Goal: Share content: Share content

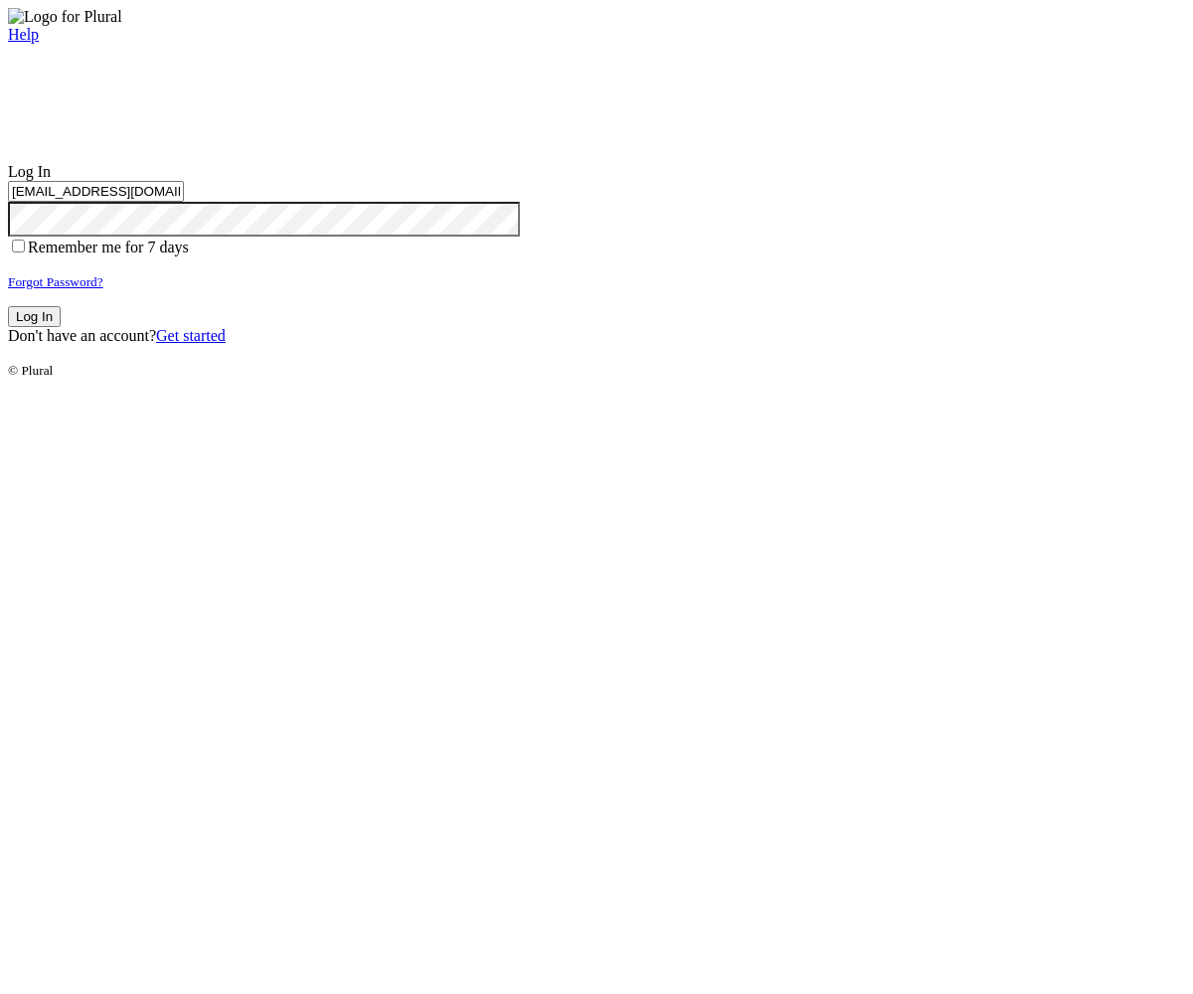
type input "[EMAIL_ADDRESS][DOMAIN_NAME]"
click at [61, 327] on button "Log In" at bounding box center [34, 316] width 53 height 21
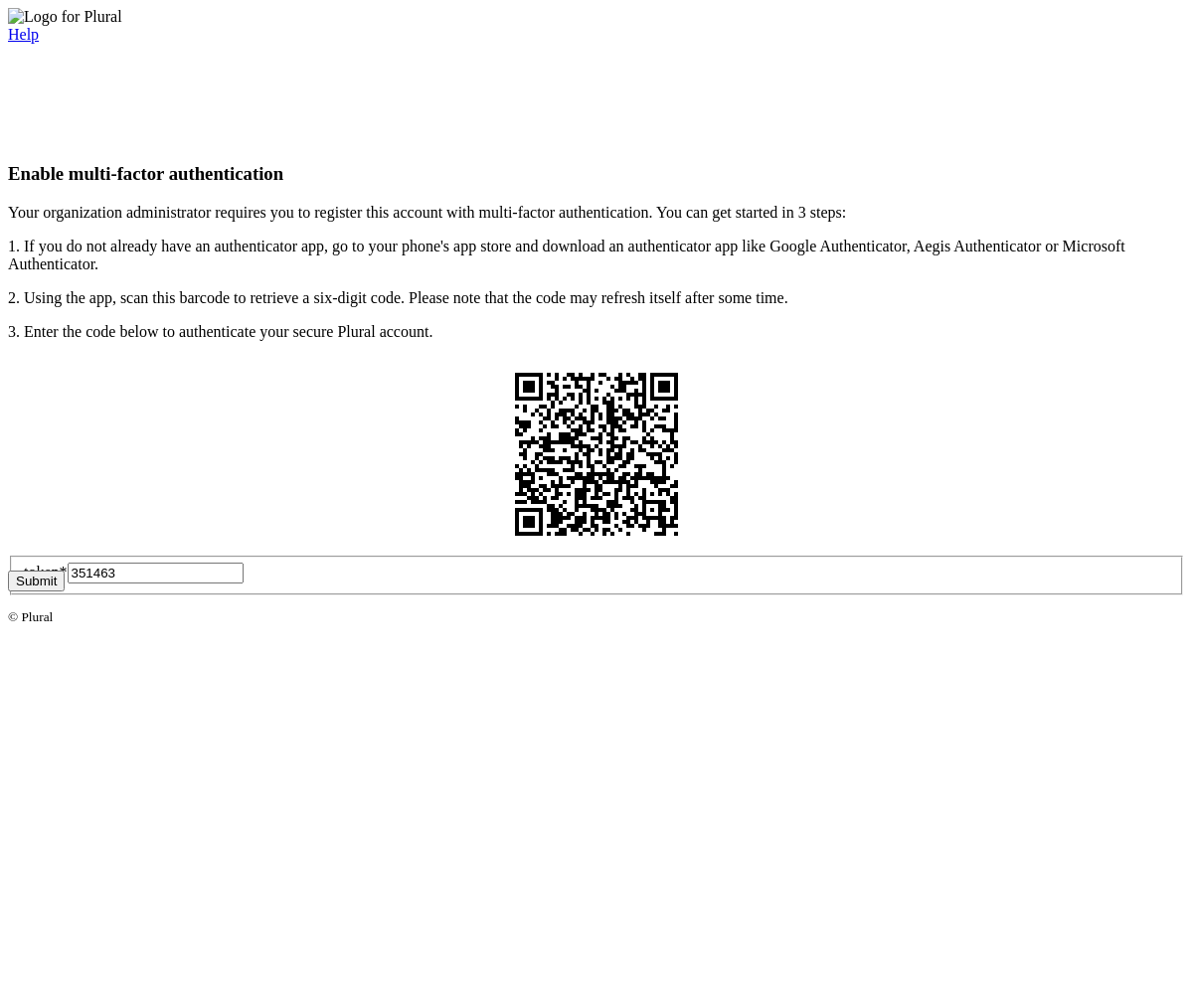
type input "351463"
click at [65, 591] on button "Submit" at bounding box center [36, 581] width 57 height 21
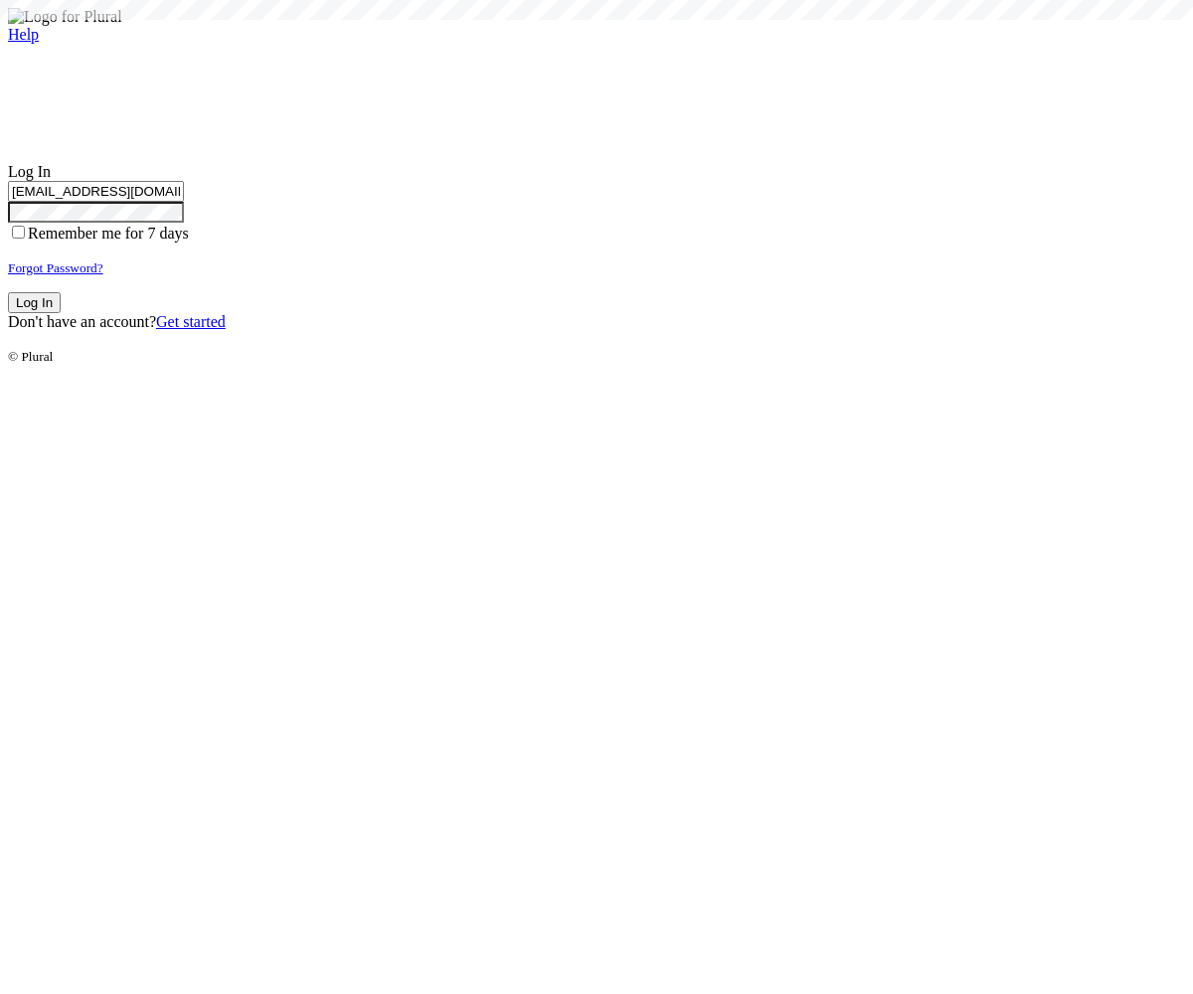
type input "test-1757022251-3@civiceagle.com"
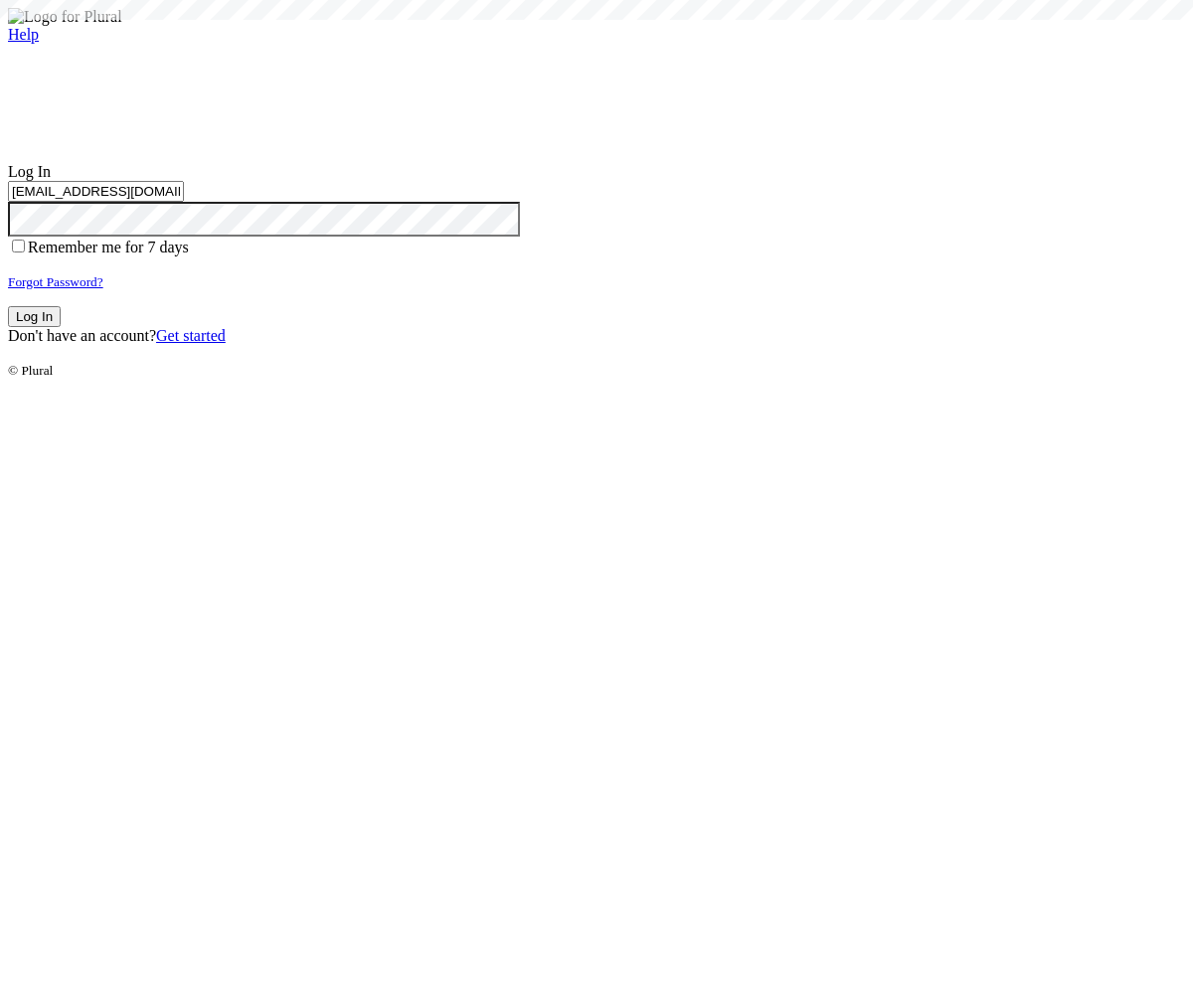
click at [61, 327] on button "Log In" at bounding box center [34, 316] width 53 height 21
click at [103, 289] on small "Forgot Password?" at bounding box center [55, 281] width 95 height 15
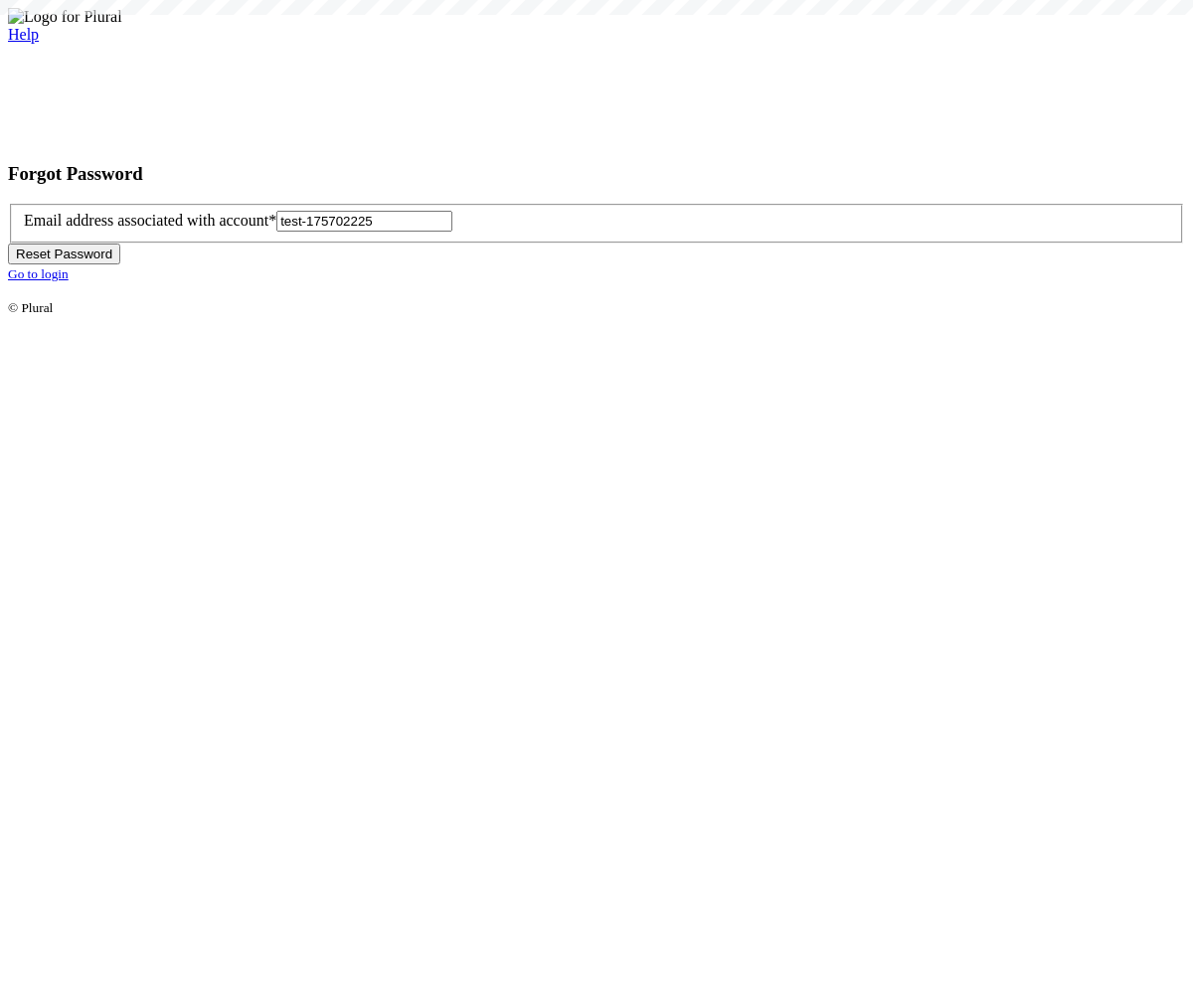
type input "test-1757022256"
click at [120, 264] on button "Reset Password" at bounding box center [64, 254] width 112 height 21
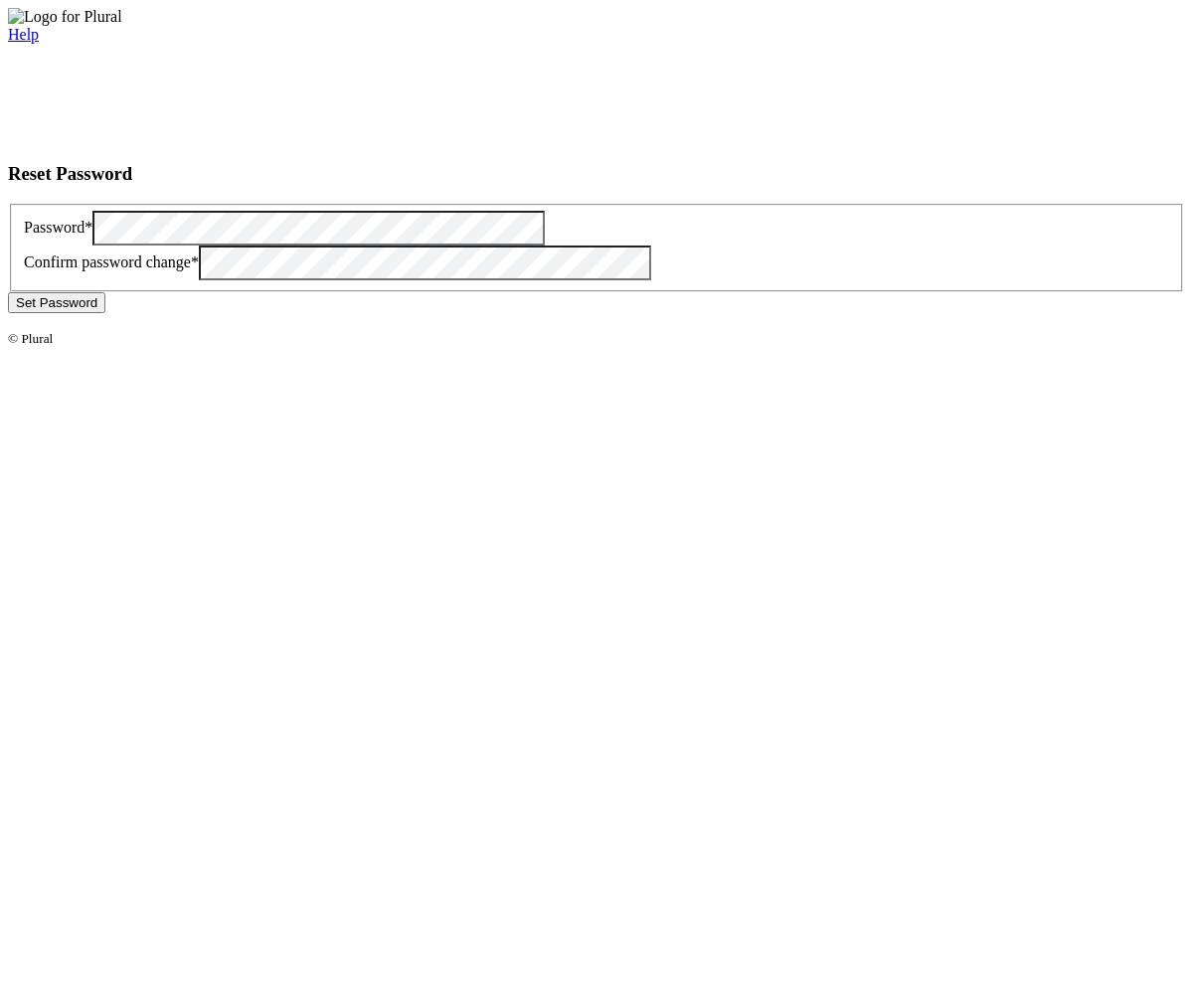
click at [105, 313] on button "Set Password" at bounding box center [56, 302] width 97 height 21
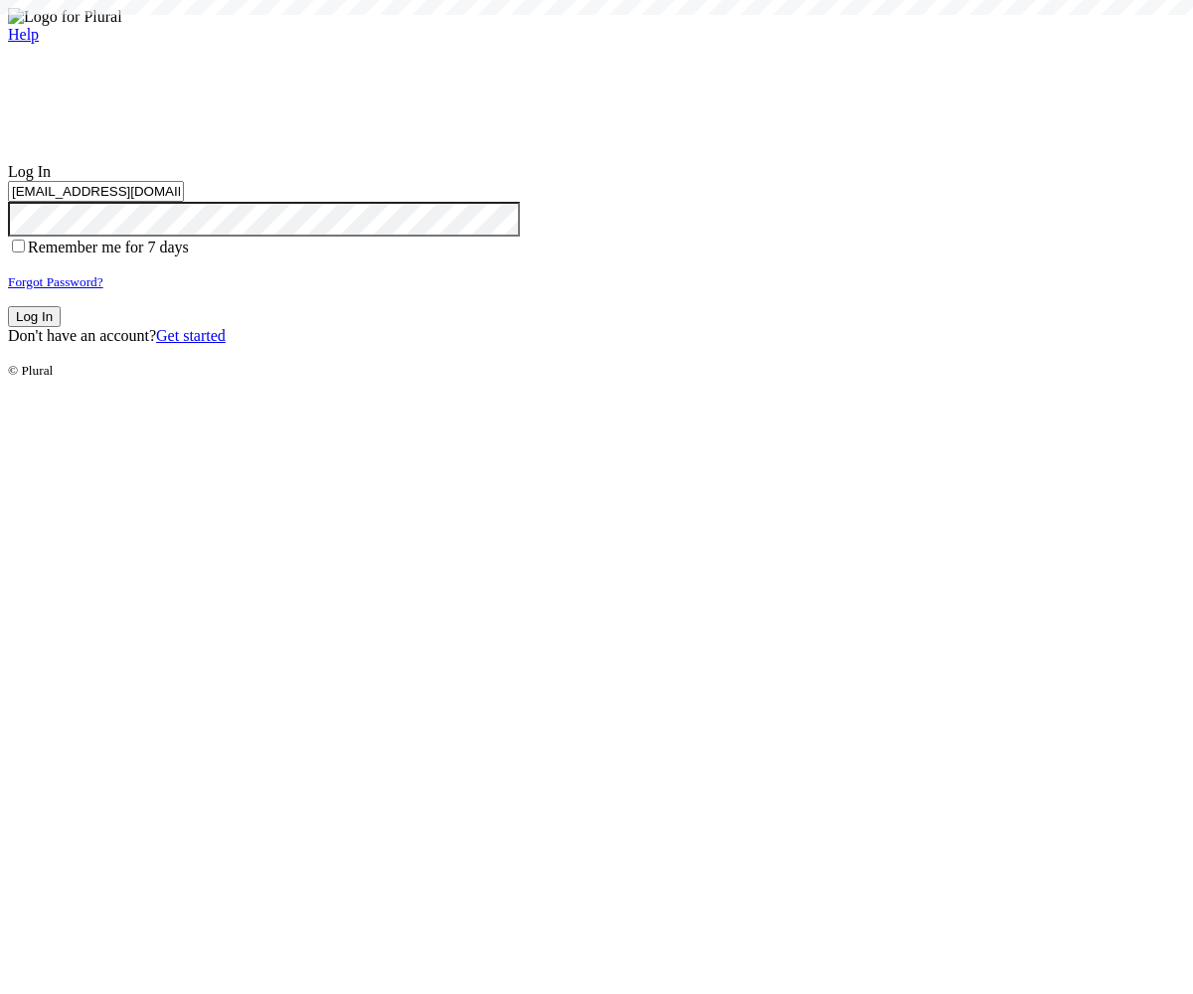
type input "[EMAIL_ADDRESS][DOMAIN_NAME]"
click at [61, 327] on button "Log In" at bounding box center [34, 316] width 53 height 21
type input "[EMAIL_ADDRESS][DOMAIN_NAME]"
click at [61, 327] on button "Log In" at bounding box center [34, 316] width 53 height 21
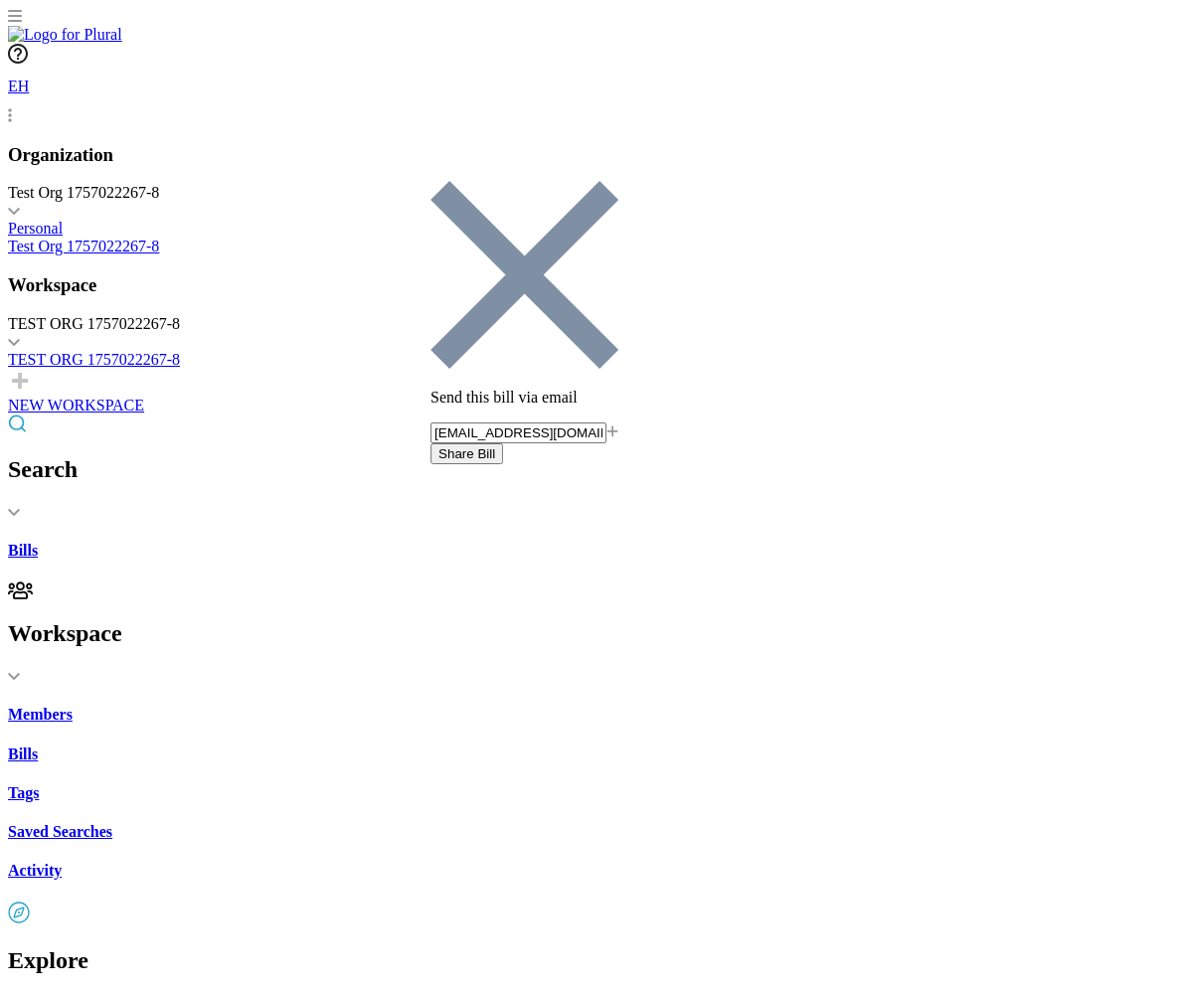
type input "[EMAIL_ADDRESS][DOMAIN_NAME]"
click at [503, 443] on button "Share Bill" at bounding box center [466, 453] width 73 height 21
